Goal: Task Accomplishment & Management: Use online tool/utility

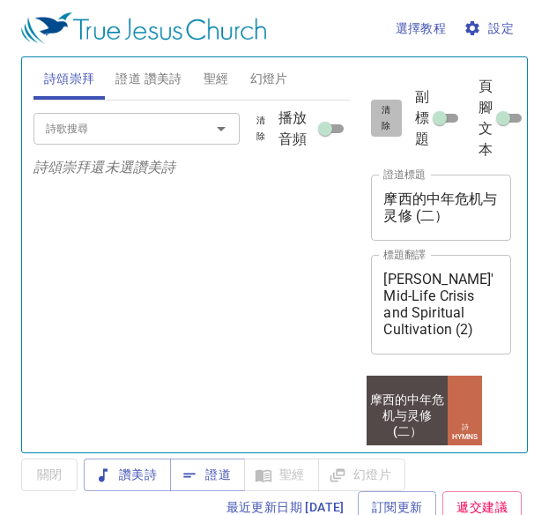
click at [383, 113] on span "清除" at bounding box center [386, 118] width 9 height 32
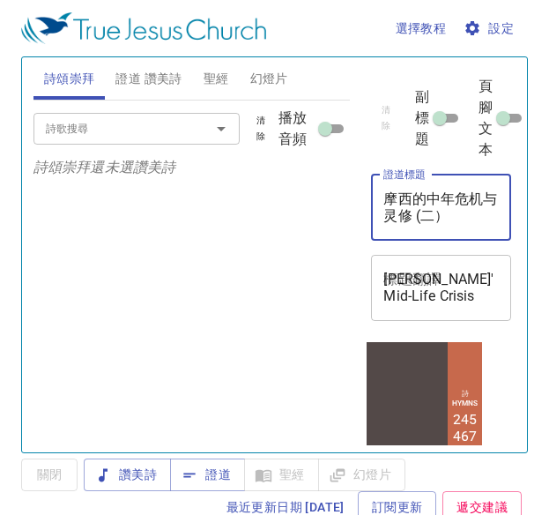
click at [416, 190] on textarea "摩西的中年危机与灵修 (二）" at bounding box center [440, 206] width 115 height 33
type textarea "s"
click at [433, 207] on textarea "證道標題" at bounding box center [440, 206] width 115 height 33
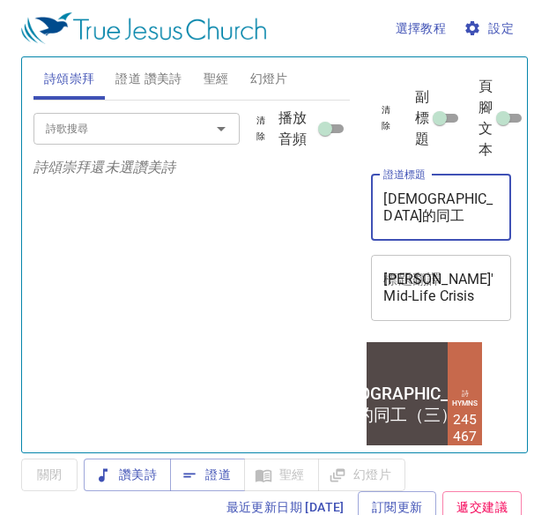
type textarea "[DEMOGRAPHIC_DATA]的同工（三）"
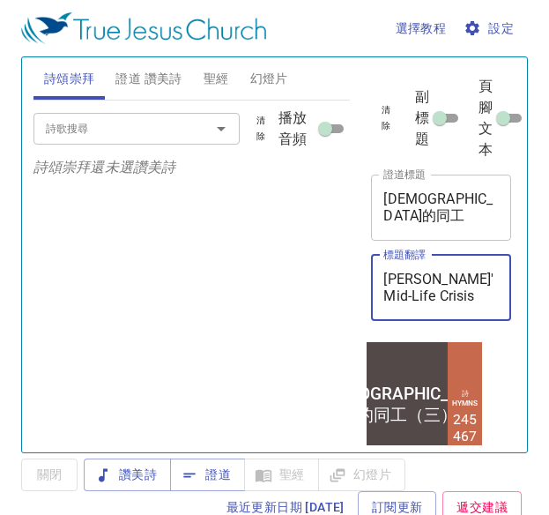
click at [409, 285] on textarea "Moses' Mid-Life Crisis and Spiritual Cultivation (2)" at bounding box center [440, 287] width 115 height 33
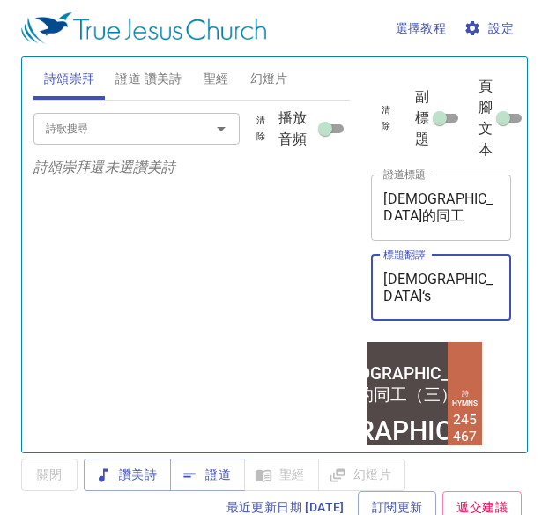
click at [420, 286] on textarea "God‘s" at bounding box center [440, 287] width 115 height 33
click at [438, 288] on textarea "God‘s" at bounding box center [440, 287] width 115 height 33
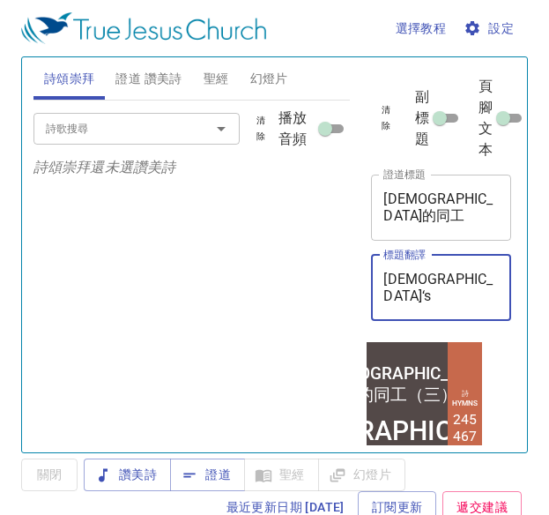
click at [438, 288] on textarea "God‘s" at bounding box center [440, 287] width 115 height 33
click at [309, 265] on div "詩歌搜尋 詩歌搜尋 清除 播放音頻 詩頌崇拜還未選讚美詩" at bounding box center [191, 268] width 317 height 337
click at [435, 286] on textarea "God‘s" at bounding box center [440, 287] width 115 height 33
type textarea "God‘s Co-wo'r'k"
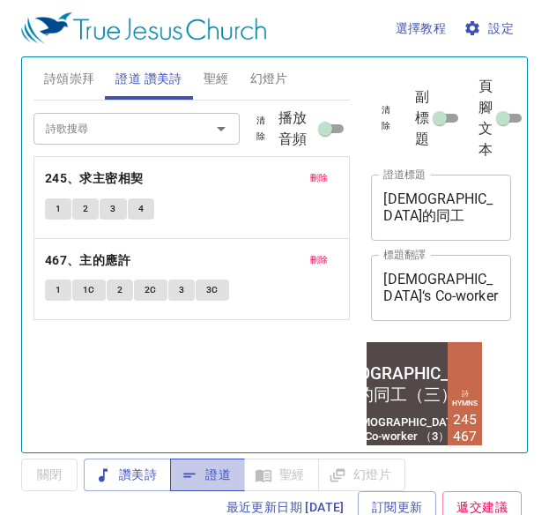
click at [219, 471] on span "證道" at bounding box center [207, 475] width 47 height 22
click at [93, 90] on button "詩頌崇拜" at bounding box center [69, 78] width 72 height 42
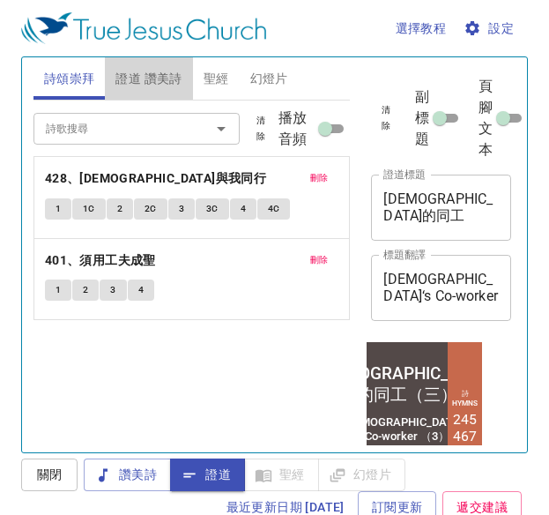
click at [135, 86] on span "證道 讚美詩" at bounding box center [148, 79] width 66 height 22
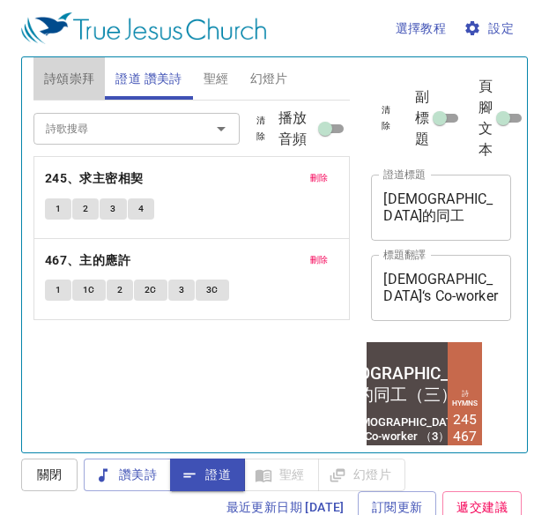
click at [53, 68] on span "詩頌崇拜" at bounding box center [69, 79] width 51 height 22
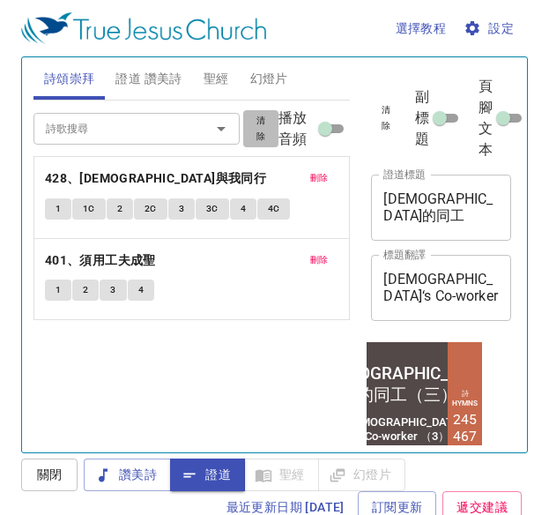
click at [252, 124] on button "清除" at bounding box center [260, 128] width 35 height 37
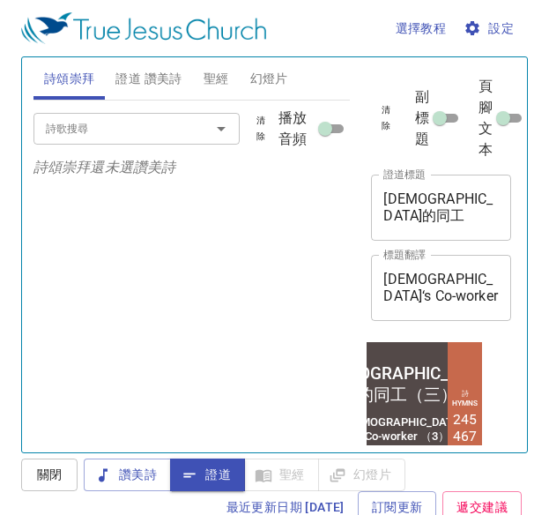
click at [175, 126] on input "詩歌搜尋" at bounding box center [111, 128] width 144 height 20
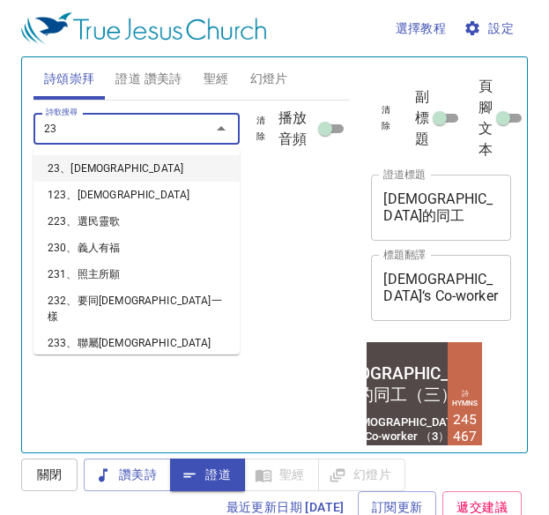
type input "238"
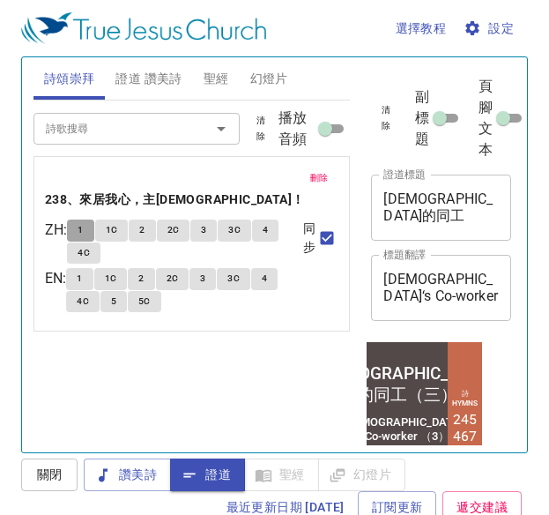
click at [84, 219] on button "1" at bounding box center [80, 229] width 26 height 21
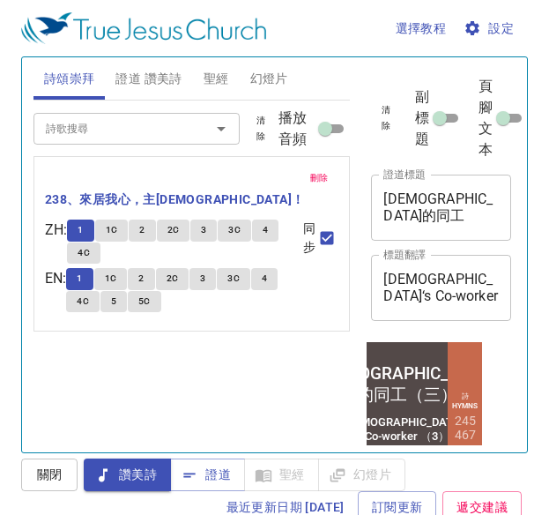
click at [168, 76] on span "證道 讚美詩" at bounding box center [148, 79] width 66 height 22
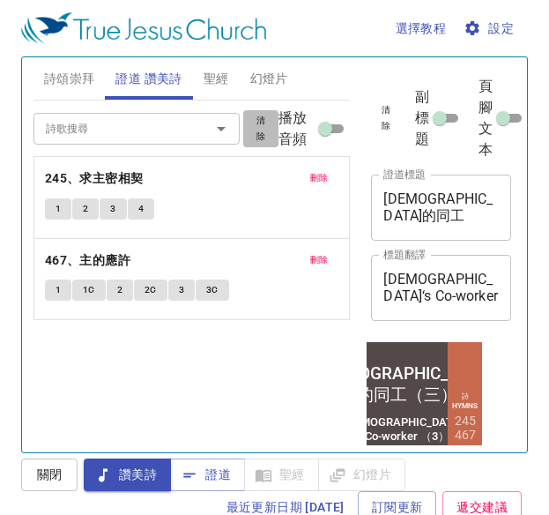
click at [265, 120] on span "清除" at bounding box center [261, 129] width 14 height 32
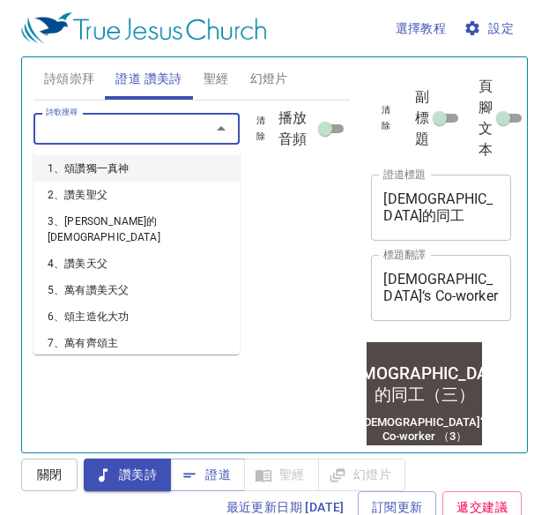
click at [173, 134] on input "詩歌搜尋" at bounding box center [111, 128] width 144 height 20
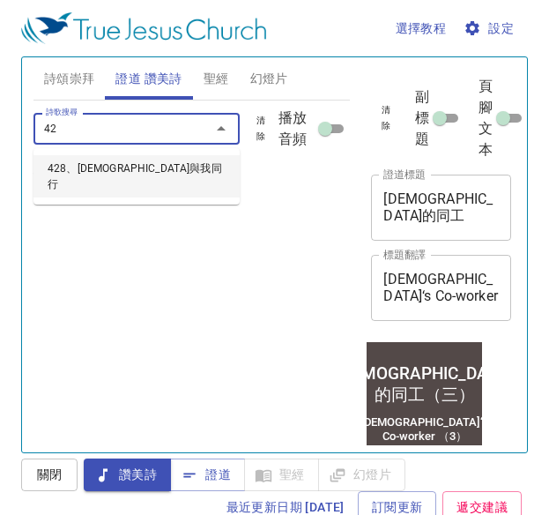
type input "428"
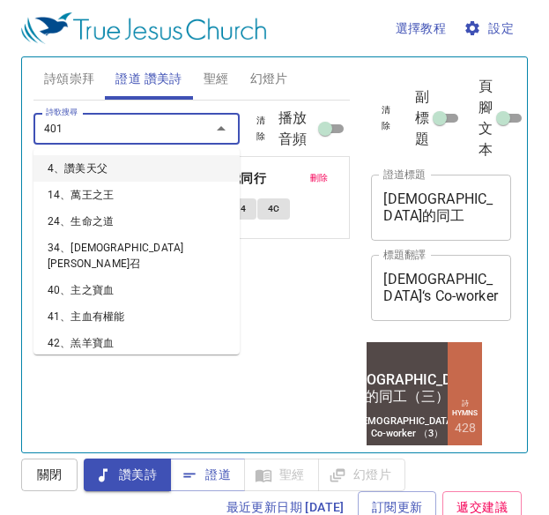
type input "401、須用工夫成聖"
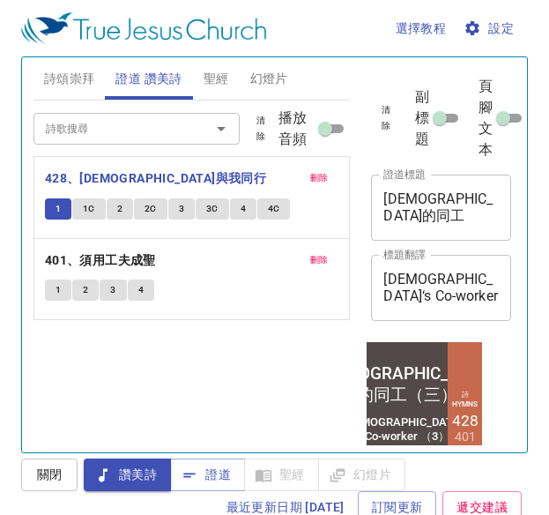
click at [11, 490] on div "選擇教程 設定 詩頌崇拜 證道 讚美詩 聖經 幻燈片 詩歌搜尋 詩歌搜尋 清除 播放音頻 刪除 238、來居我心，主耶穌！ ZH : 1 1C 2 2C 3 …" at bounding box center [274, 257] width 549 height 515
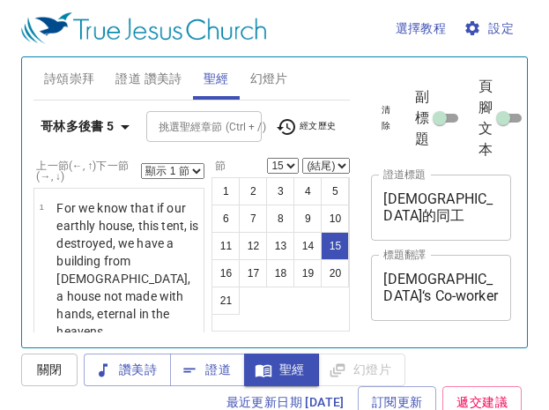
select select "15"
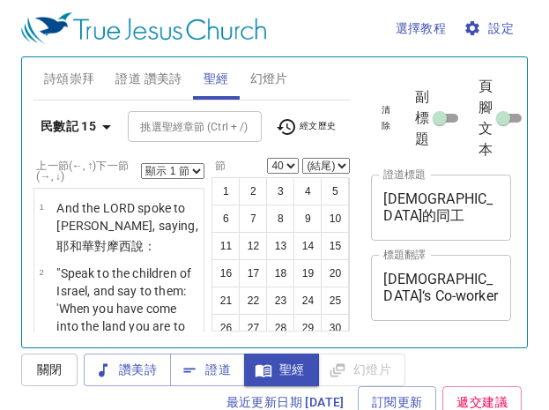
select select "40"
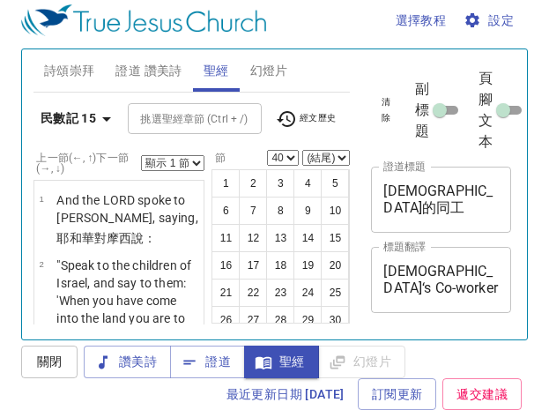
click at [71, 108] on b "民數記 15" at bounding box center [69, 119] width 56 height 22
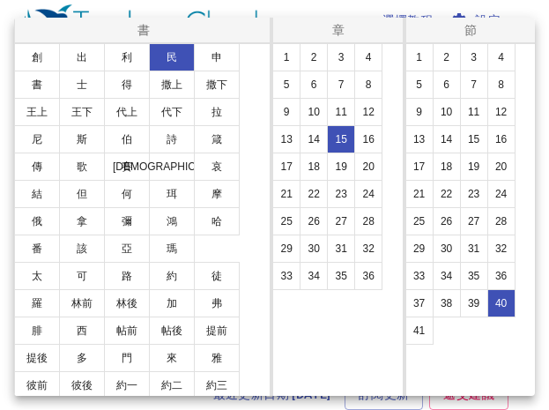
click at [104, 110] on button "代上" at bounding box center [127, 112] width 46 height 28
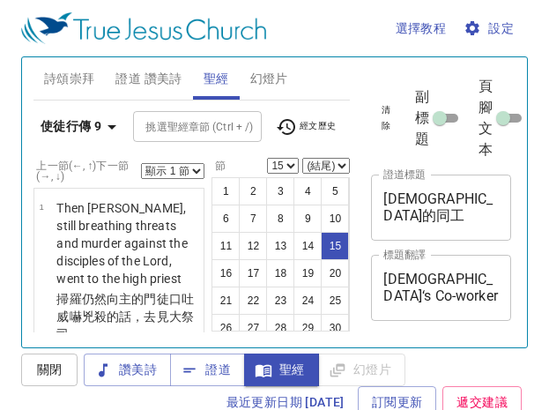
select select "15"
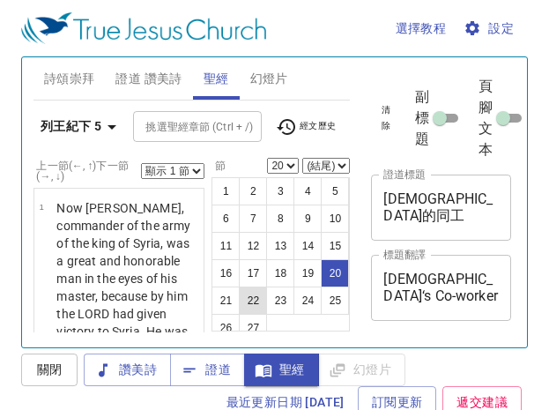
scroll to position [8, 0]
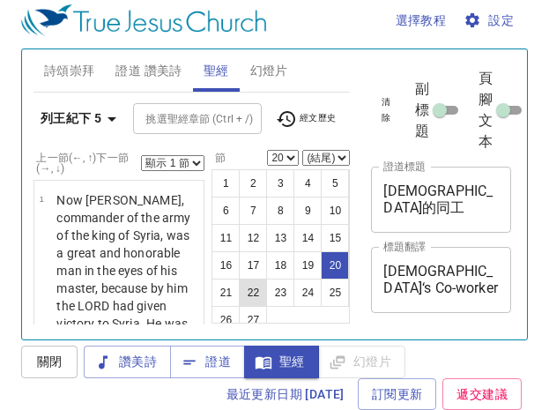
click at [248, 279] on button "22" at bounding box center [253, 293] width 28 height 28
select select "22"
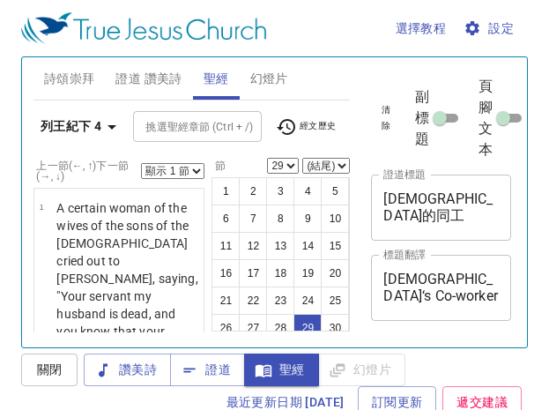
select select "29"
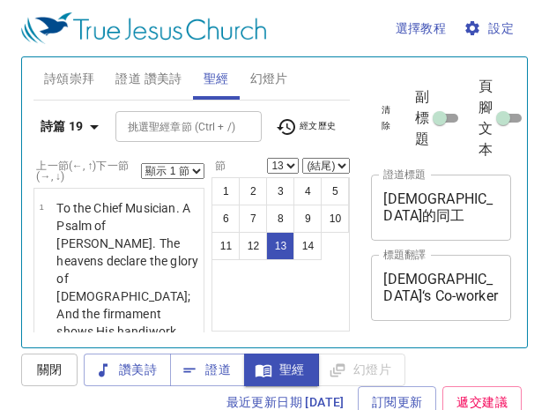
select select "13"
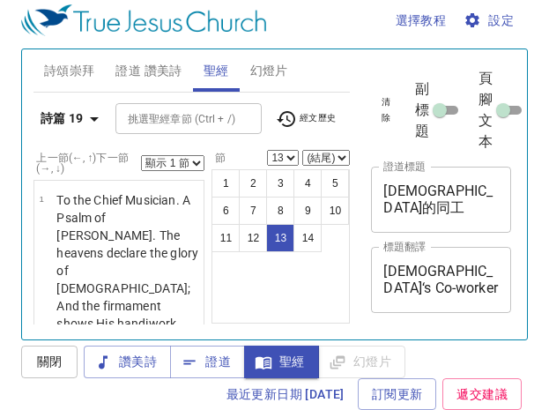
click at [77, 108] on b "詩篇 19" at bounding box center [62, 119] width 43 height 22
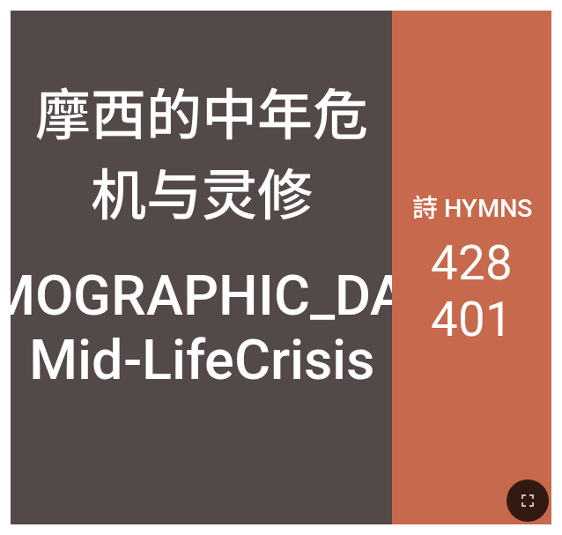
click at [318, 378] on div "[DEMOGRAPHIC_DATA]’ Mid-LifeCrisis" at bounding box center [201, 328] width 595 height 129
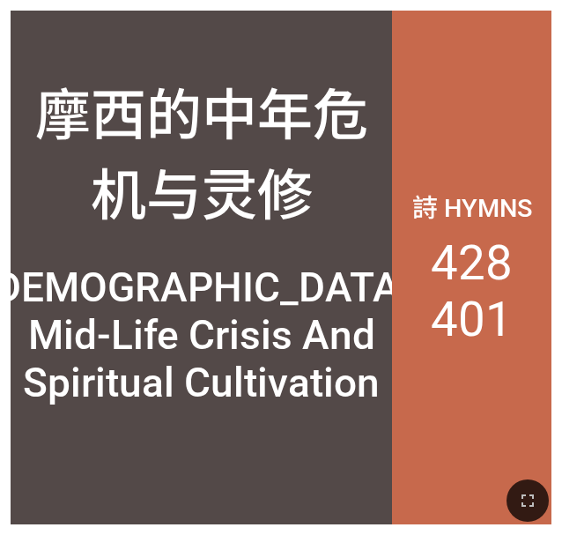
click at [255, 122] on div "摩西的中年危机与灵修" at bounding box center [201, 151] width 361 height 160
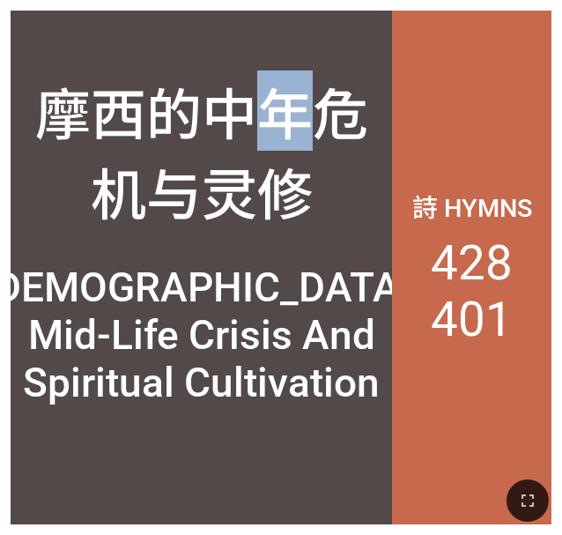
click at [255, 122] on div "摩西的中年危机与灵修" at bounding box center [201, 151] width 361 height 160
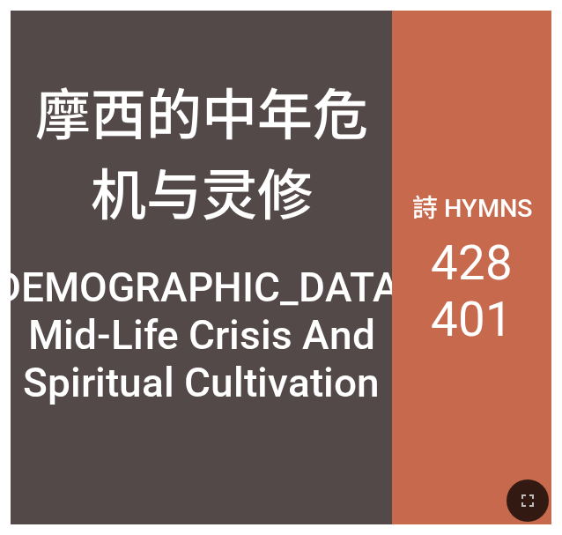
click at [502, 322] on li "401" at bounding box center [472, 319] width 82 height 56
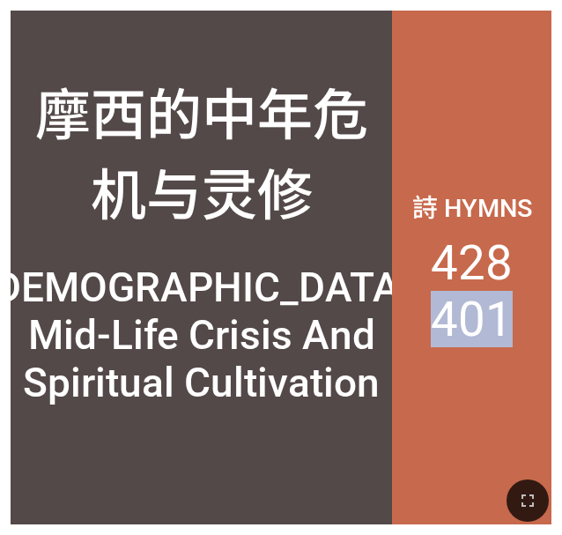
click at [502, 322] on li "401" at bounding box center [472, 319] width 82 height 56
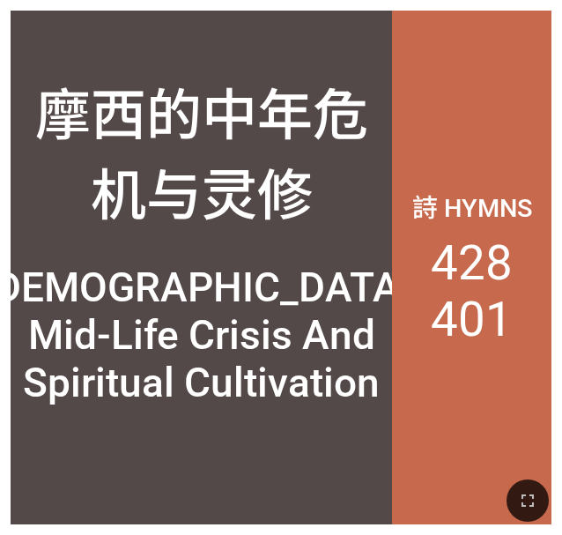
click at [478, 267] on li "428" at bounding box center [472, 262] width 82 height 56
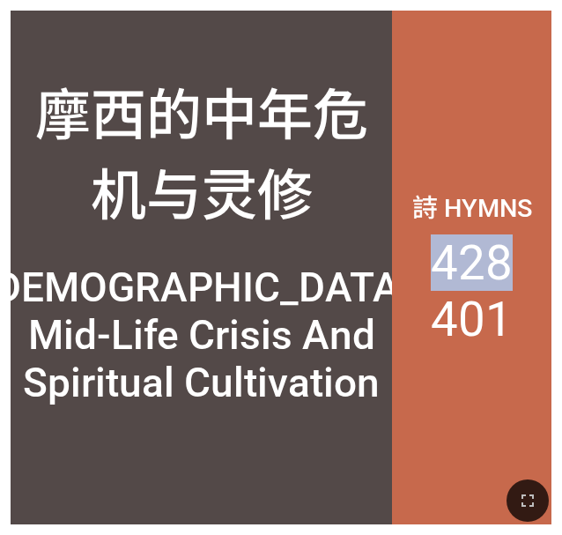
click at [478, 267] on li "428" at bounding box center [472, 262] width 82 height 56
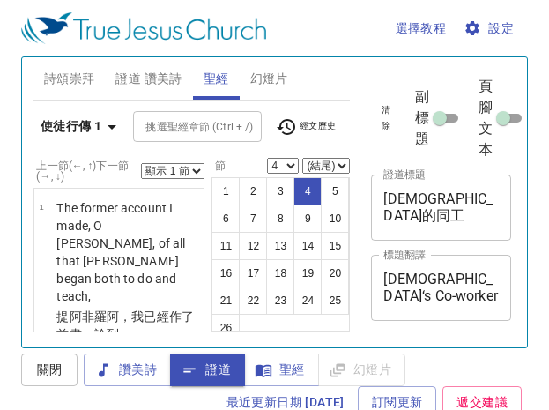
select select "4"
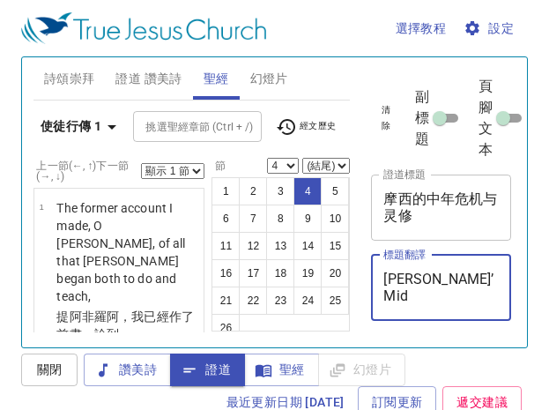
select select "4"
